Goal: Information Seeking & Learning: Learn about a topic

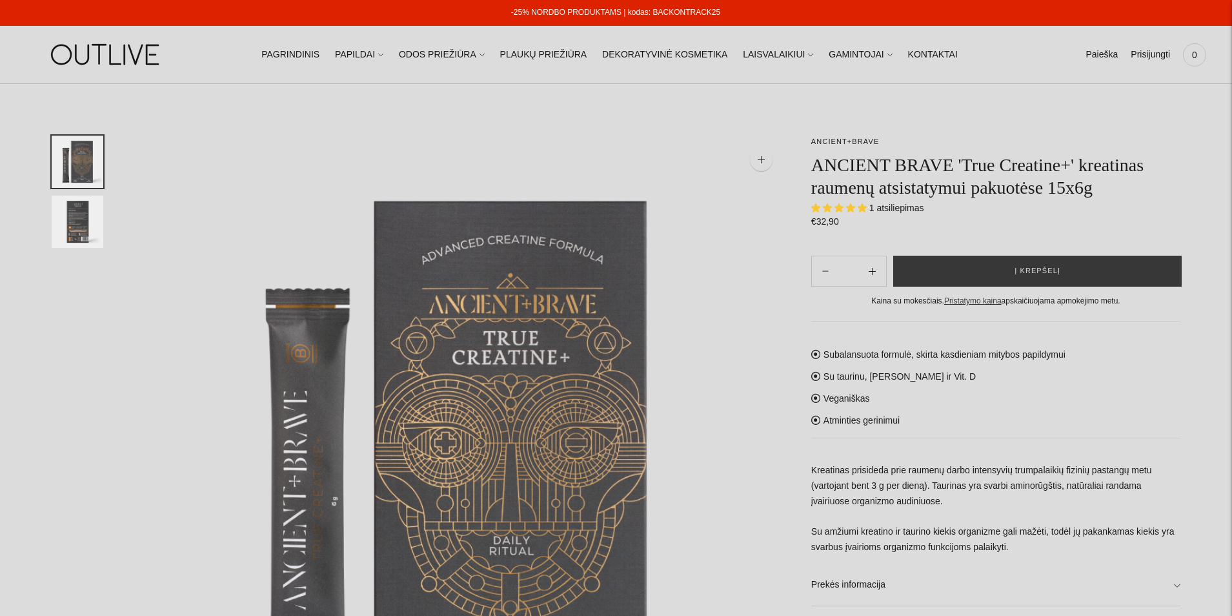
select select "**********"
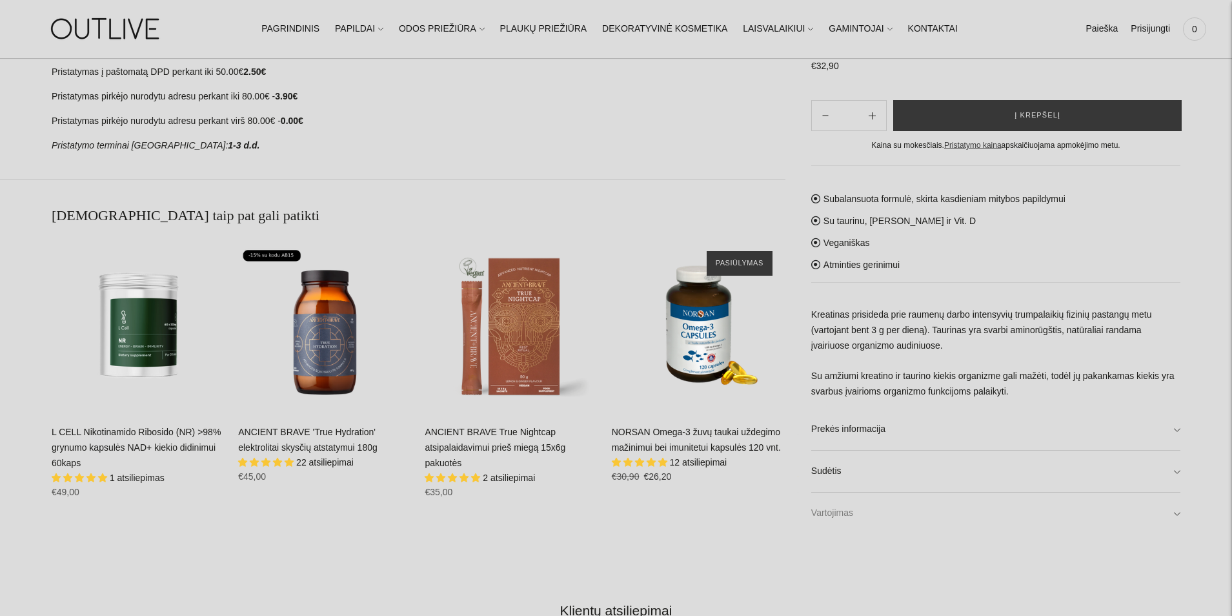
scroll to position [839, 0]
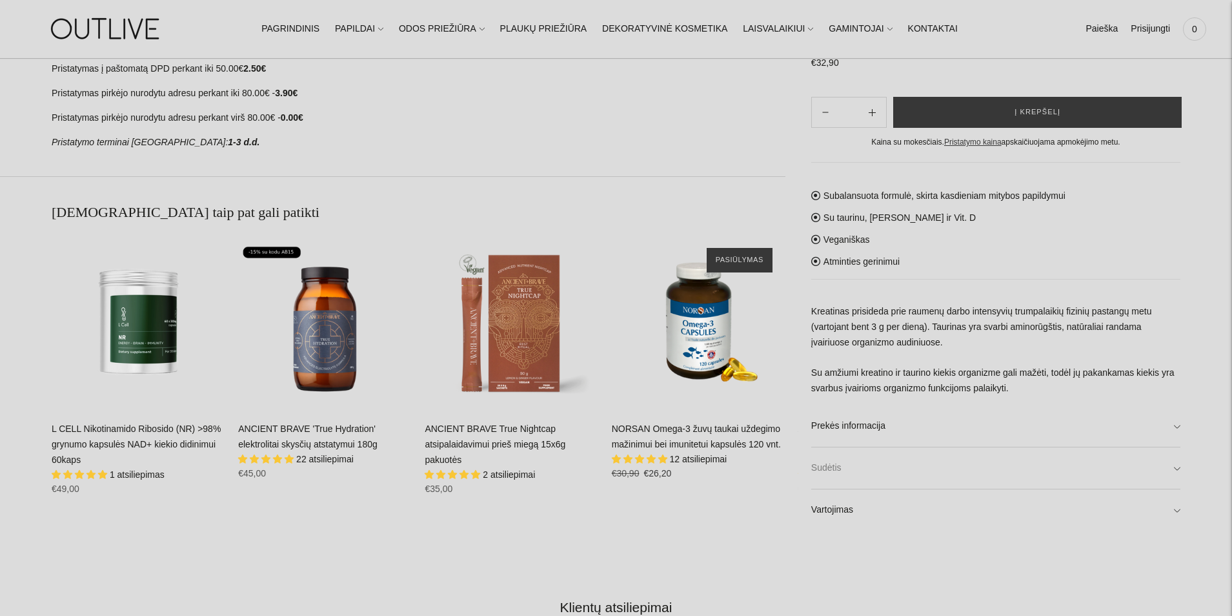
click at [1179, 470] on link "Sudėtis" at bounding box center [995, 468] width 369 height 41
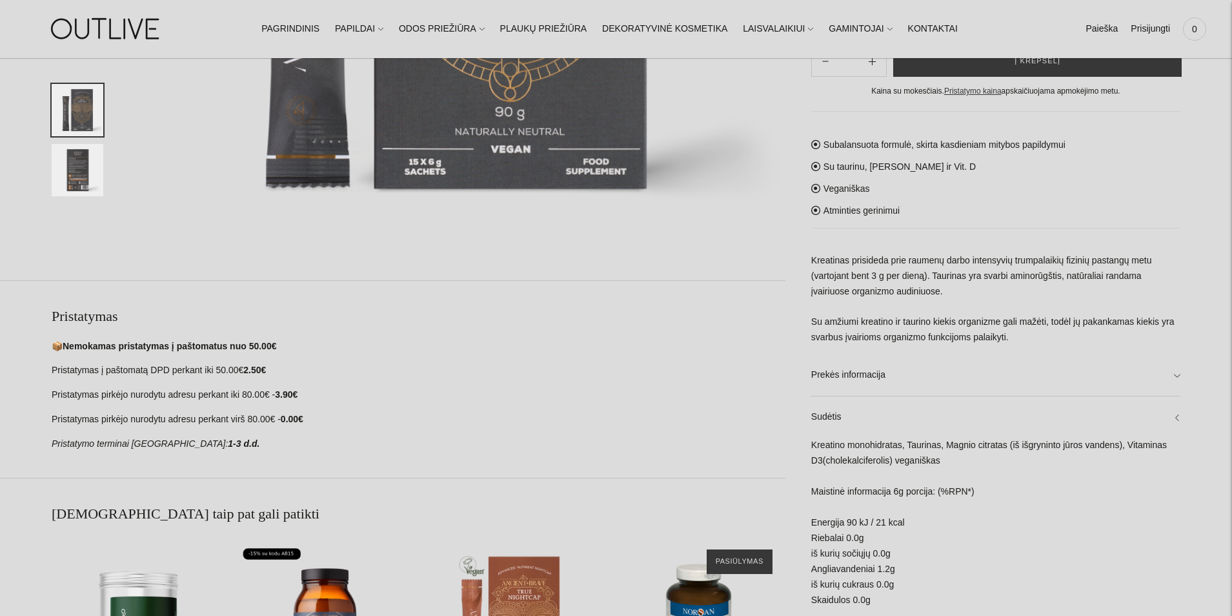
scroll to position [516, 0]
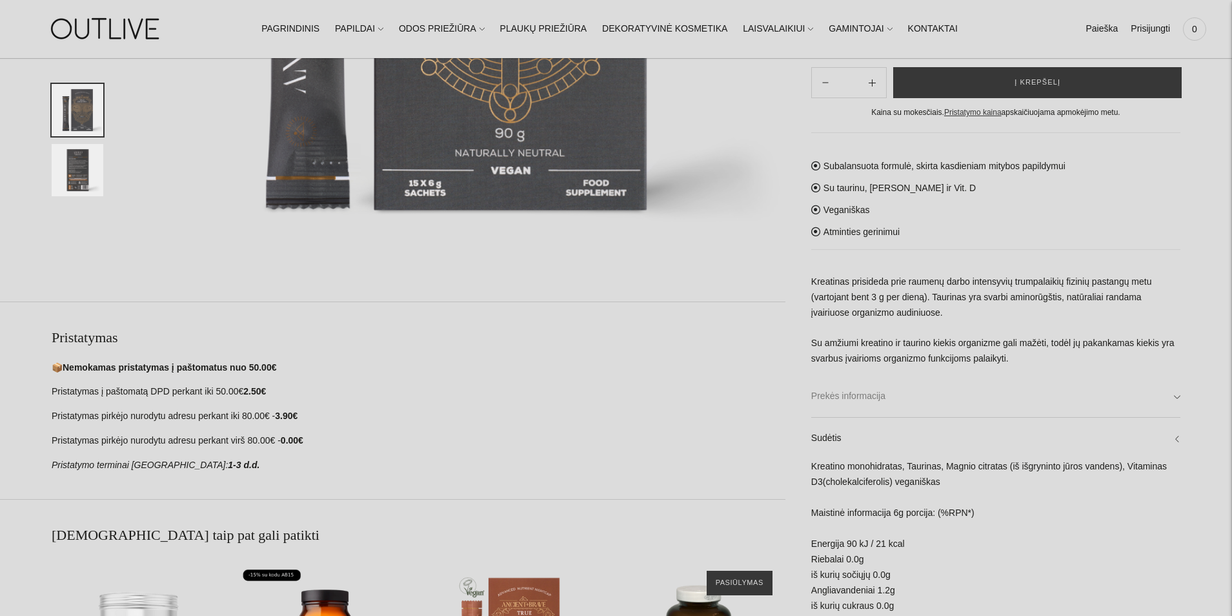
click at [1178, 396] on link "Prekės informacija" at bounding box center [995, 396] width 369 height 41
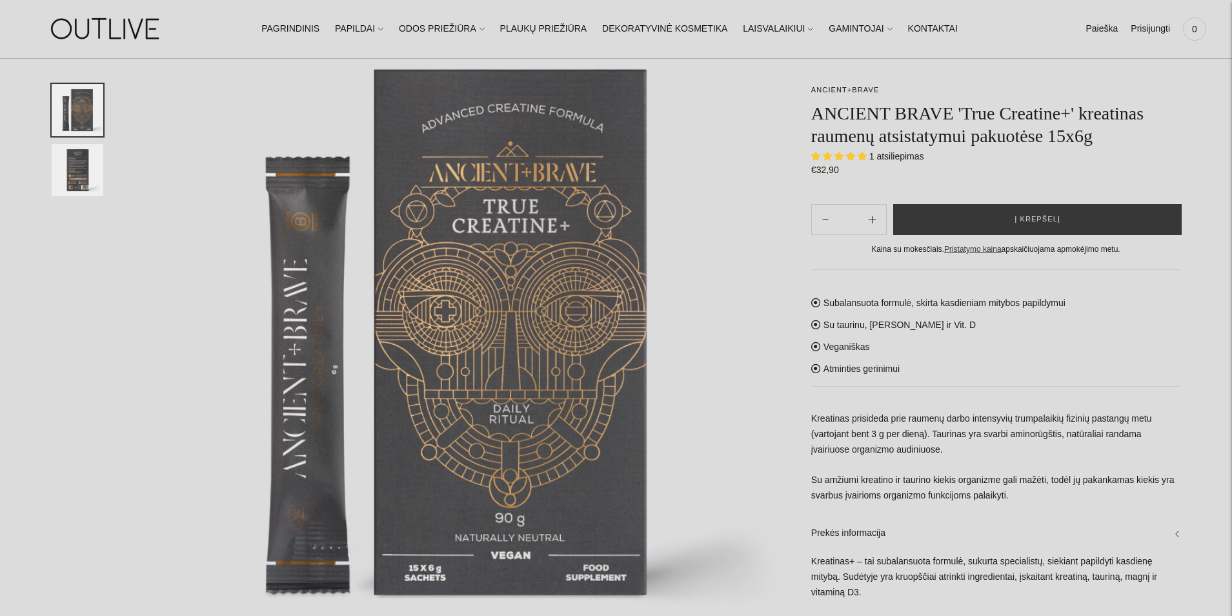
scroll to position [129, 0]
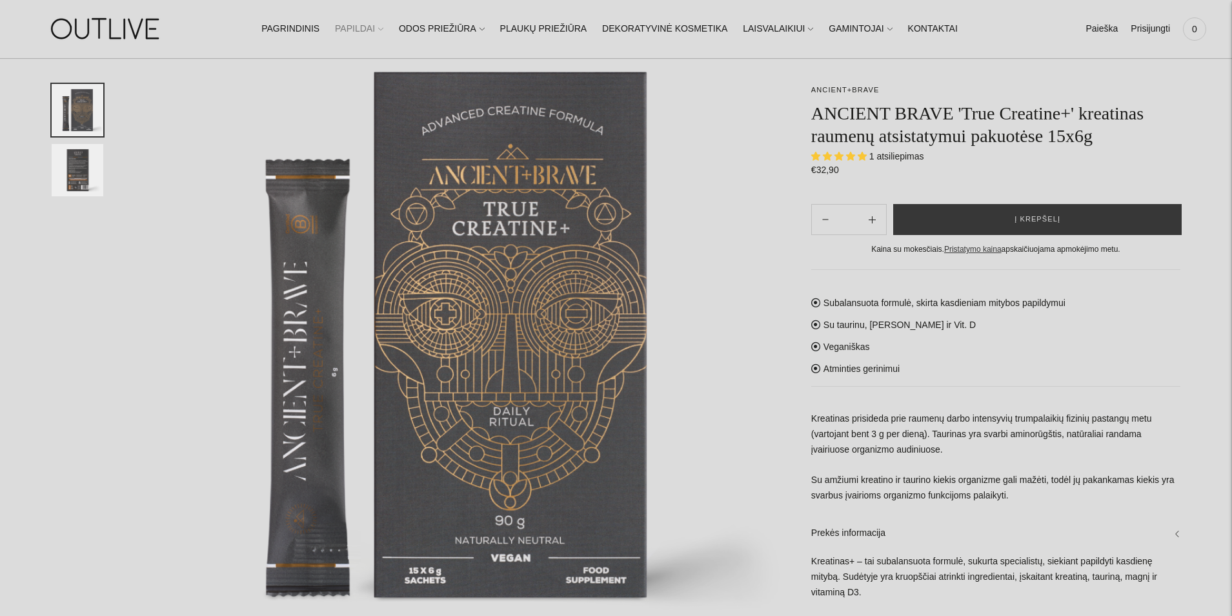
click at [383, 29] on icon at bounding box center [380, 28] width 5 height 5
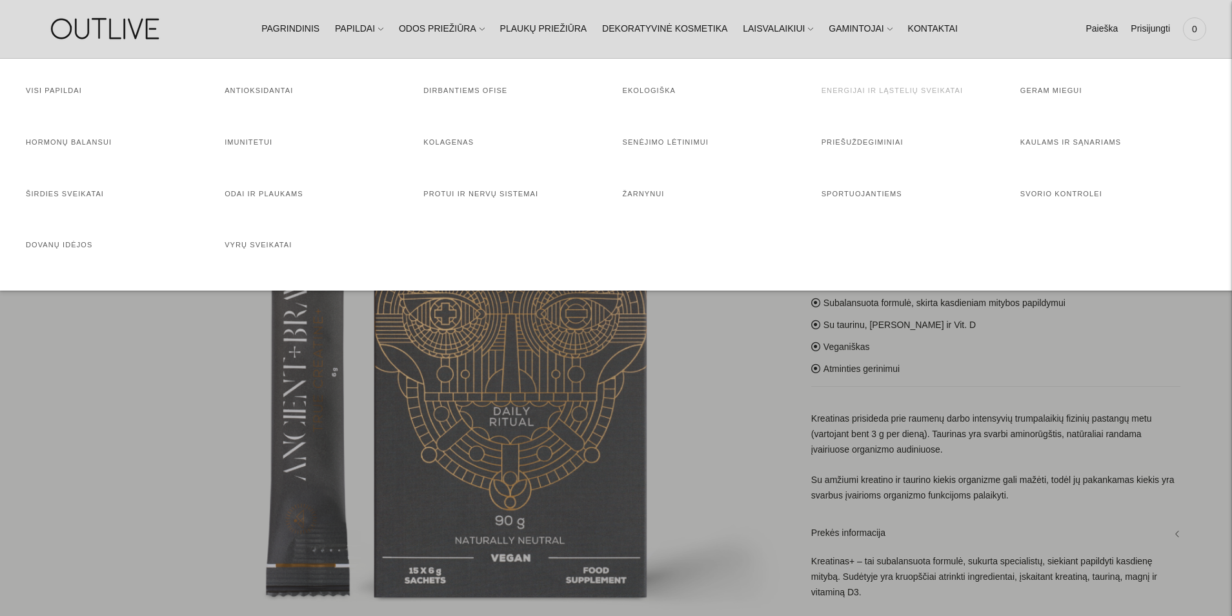
click at [839, 94] on link "Energijai ir ląstelių sveikatai" at bounding box center [893, 90] width 142 height 8
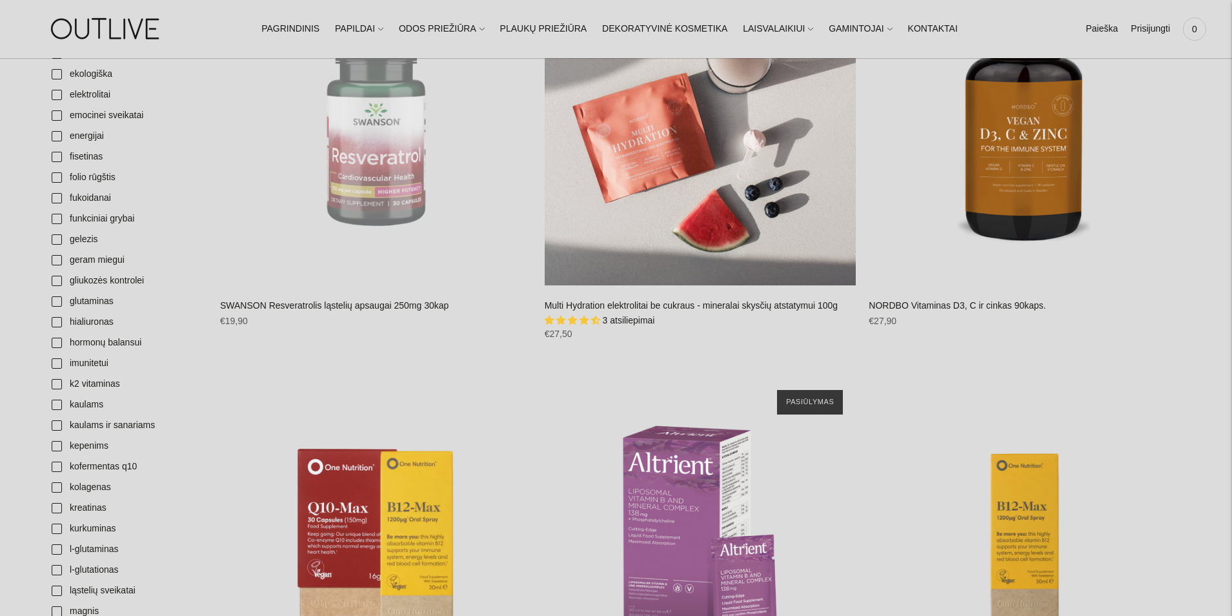
scroll to position [839, 0]
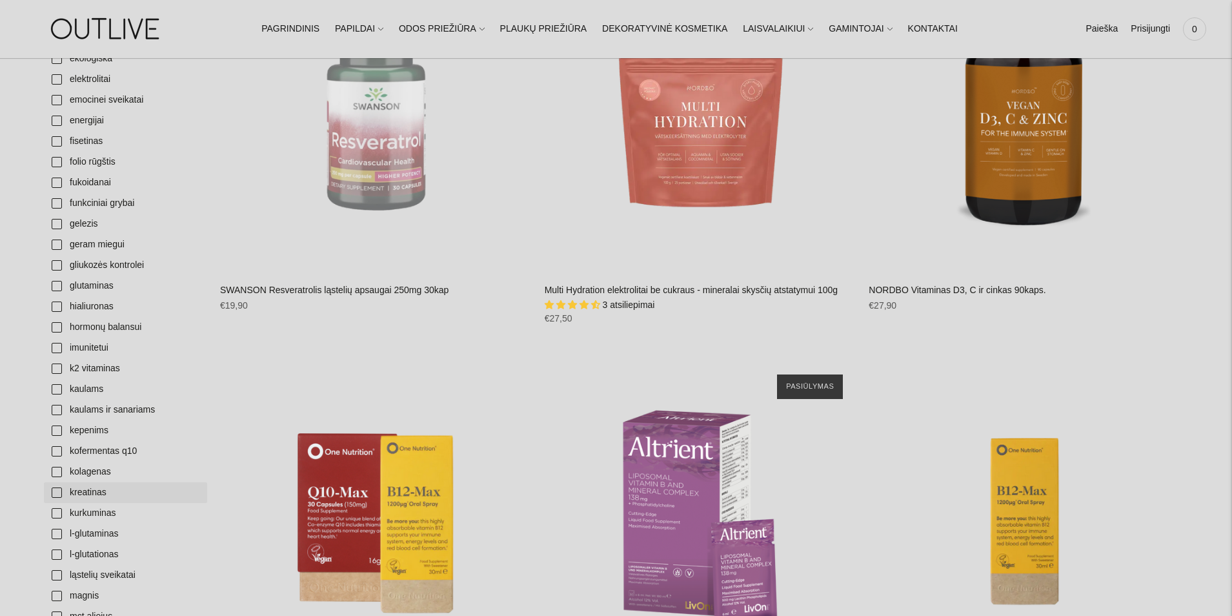
click at [57, 492] on link "kreatinas" at bounding box center [125, 492] width 163 height 21
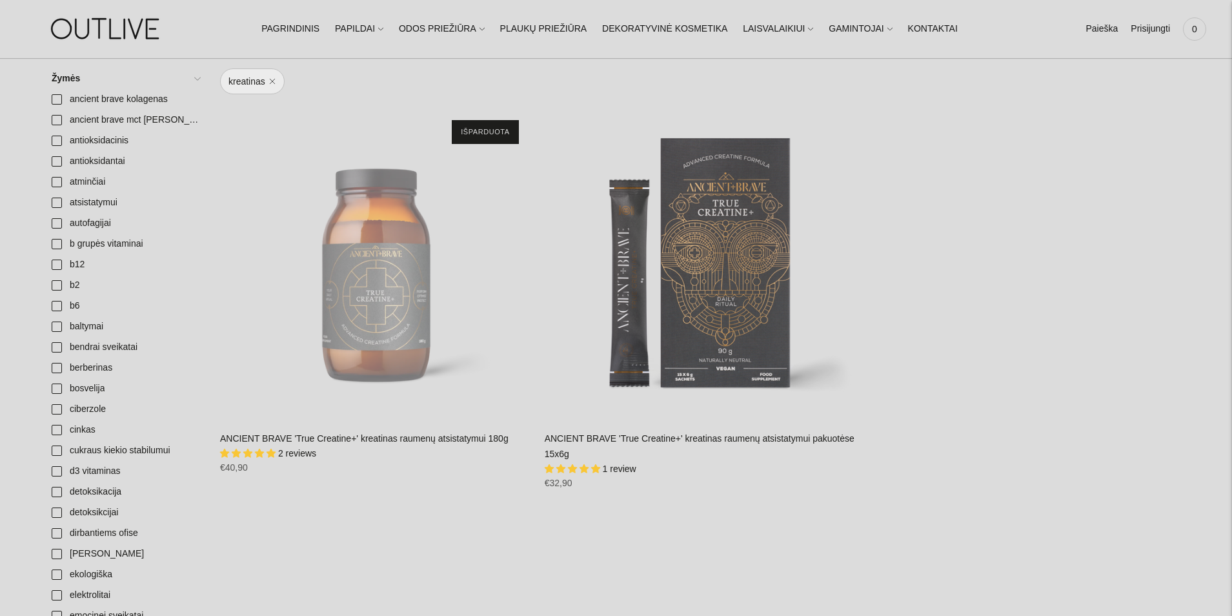
scroll to position [323, 0]
click at [332, 440] on link "ANCIENT BRAVE 'True Creatine+' kreatinas raumenų atsistatymui 180g" at bounding box center [364, 439] width 288 height 10
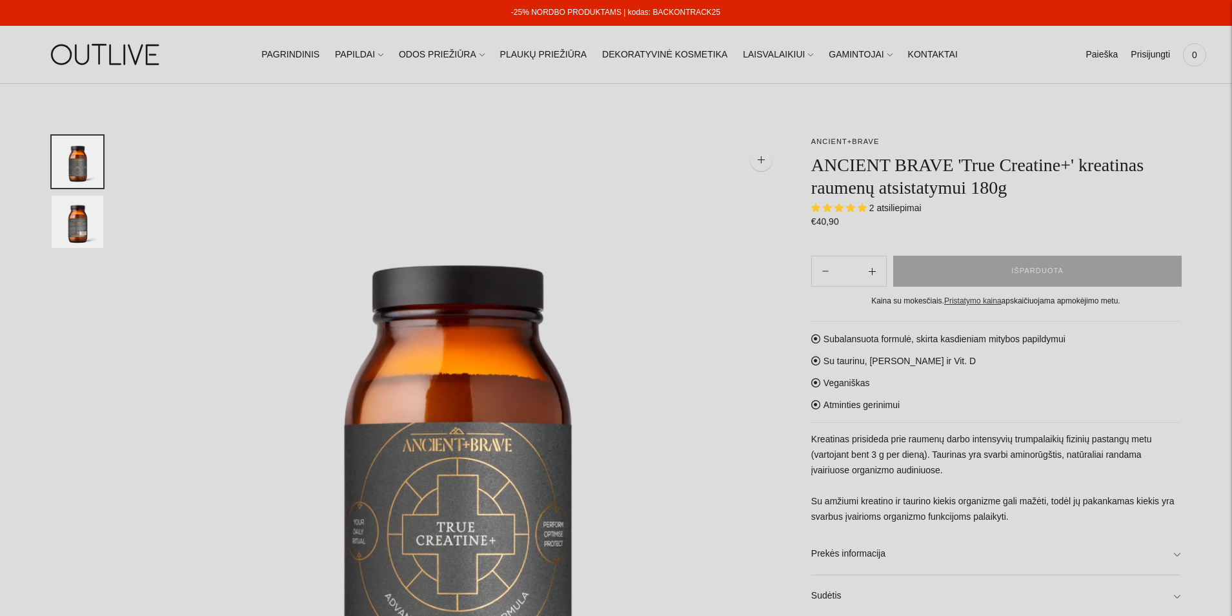
select select "**********"
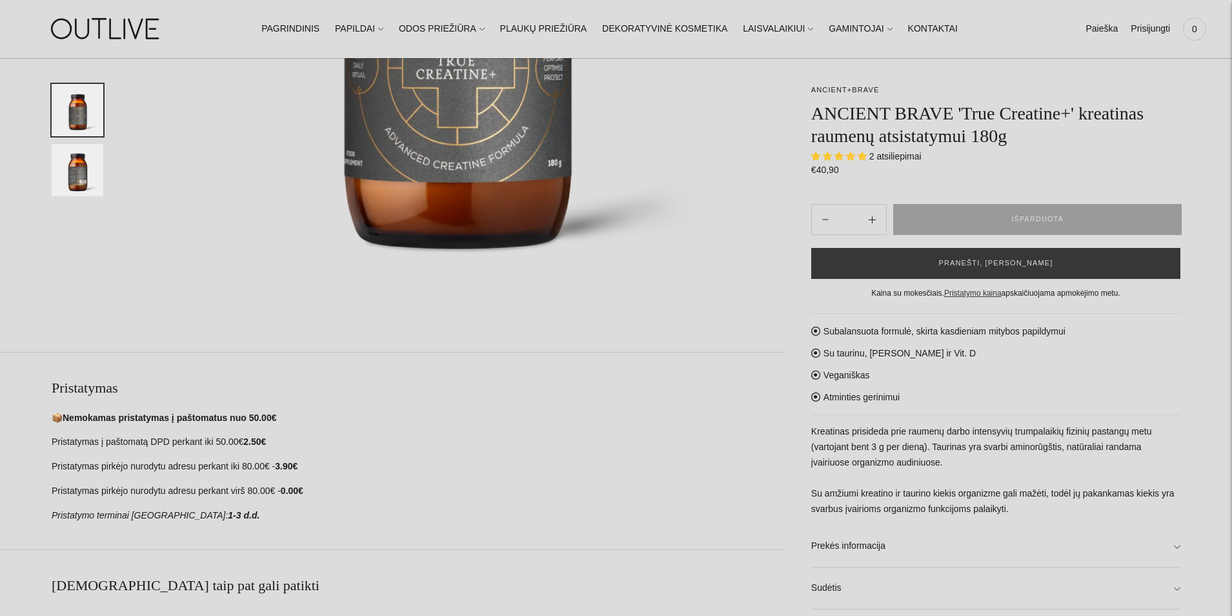
scroll to position [452, 0]
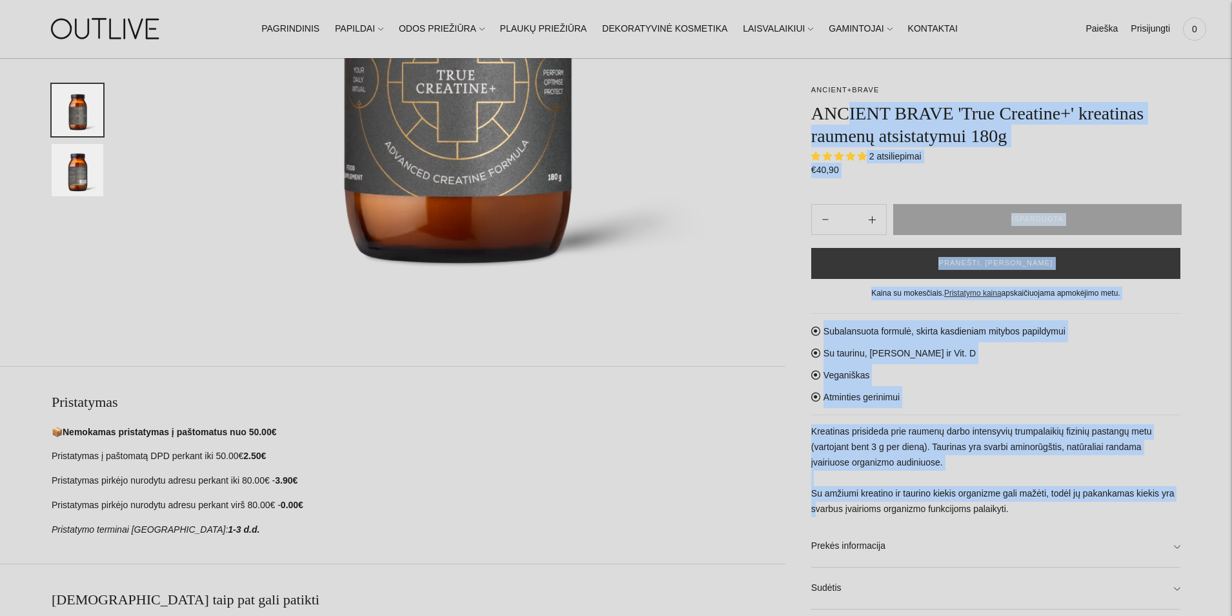
drag, startPoint x: 810, startPoint y: 112, endPoint x: 853, endPoint y: 141, distance: 52.1
click at [840, 114] on div "**********" at bounding box center [982, 301] width 395 height 1234
click at [854, 142] on h1 "ANCIENT BRAVE 'True Creatine+' kreatinas raumenų atsistatymui 180g" at bounding box center [995, 124] width 369 height 45
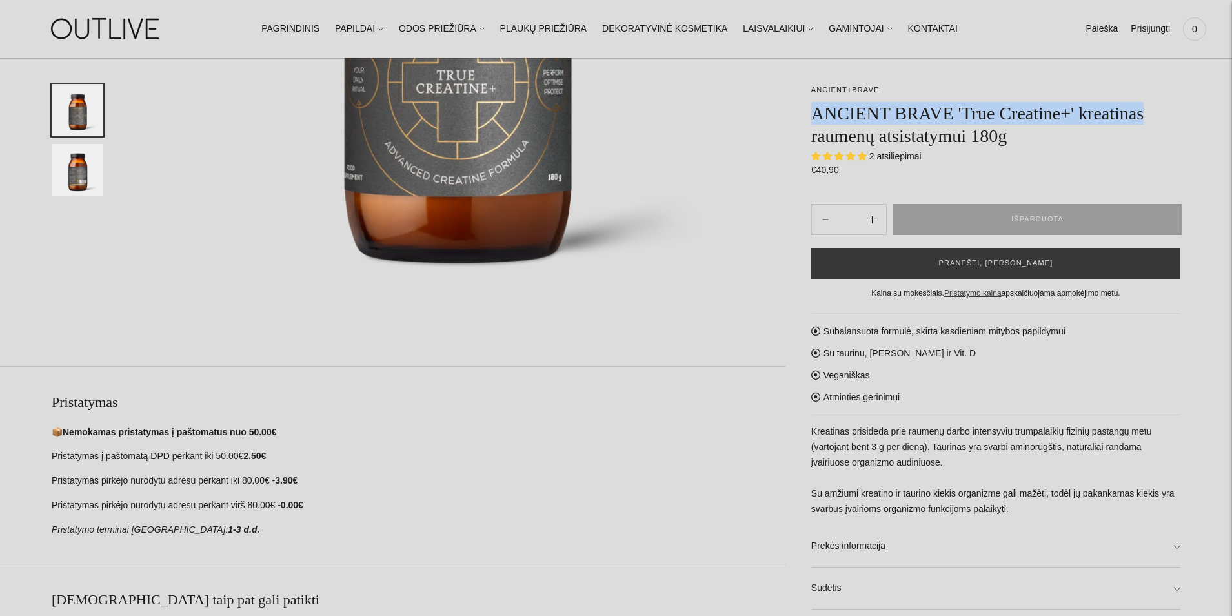
drag, startPoint x: 851, startPoint y: 114, endPoint x: 1142, endPoint y: 105, distance: 291.2
click at [1147, 104] on h1 "ANCIENT BRAVE 'True Creatine+' kreatinas raumenų atsistatymui 180g" at bounding box center [995, 124] width 369 height 45
copy h1 "ANCIENT BRAVE 'True Creatine+' kreatinas"
